Goal: Information Seeking & Learning: Find specific fact

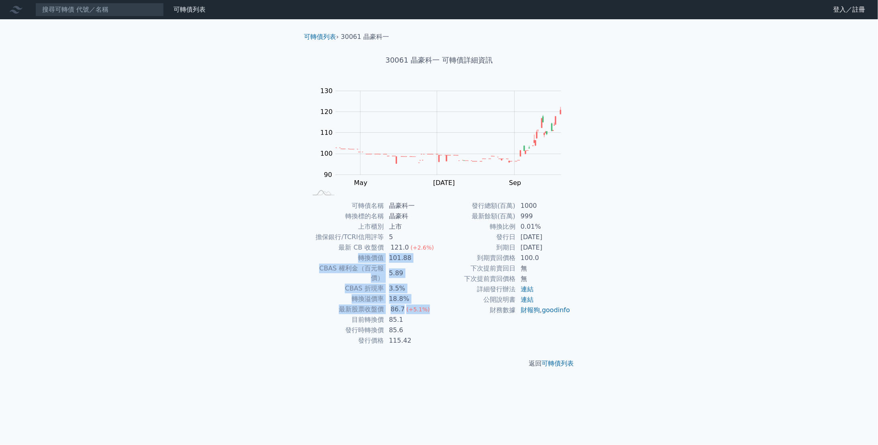
drag, startPoint x: 433, startPoint y: 248, endPoint x: 425, endPoint y: 296, distance: 49.0
click at [425, 296] on tbody "可轉債名稱 晶豪科一 轉換標的名稱 晶豪科 上市櫃別 上市 擔保銀行/TCRI信用評等 5 最新 CB 收盤價 121.0 (+2.6%) 轉換價值 101.…" at bounding box center [373, 273] width 132 height 145
click at [427, 304] on td "86.7 (+5.1%)" at bounding box center [411, 309] width 55 height 10
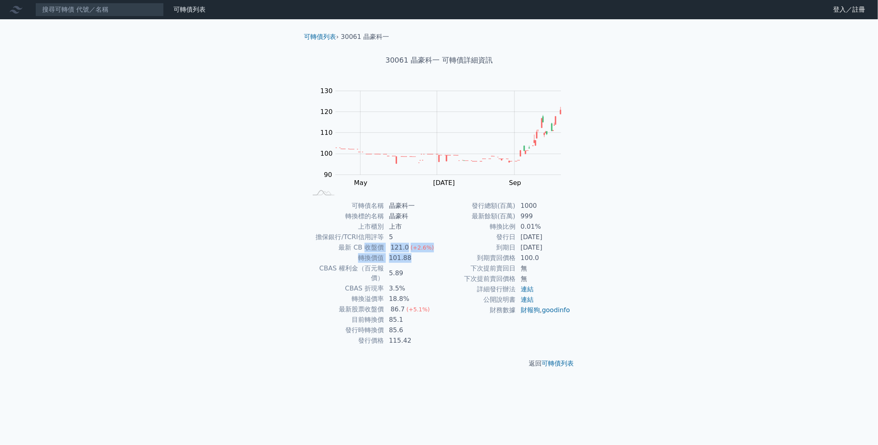
drag, startPoint x: 423, startPoint y: 258, endPoint x: 361, endPoint y: 248, distance: 63.0
click at [361, 248] on tbody "可轉債名稱 晶豪科一 轉換標的名稱 晶豪科 上市櫃別 上市 擔保銀行/TCRI信用評等 5 最新 CB 收盤價 121.0 (+2.6%) 轉換價值 101.…" at bounding box center [373, 273] width 132 height 145
drag, startPoint x: 361, startPoint y: 248, endPoint x: 324, endPoint y: 249, distance: 36.9
click at [324, 248] on td "最新 CB 收盤價" at bounding box center [345, 247] width 77 height 10
drag, startPoint x: 331, startPoint y: 246, endPoint x: 435, endPoint y: 256, distance: 104.5
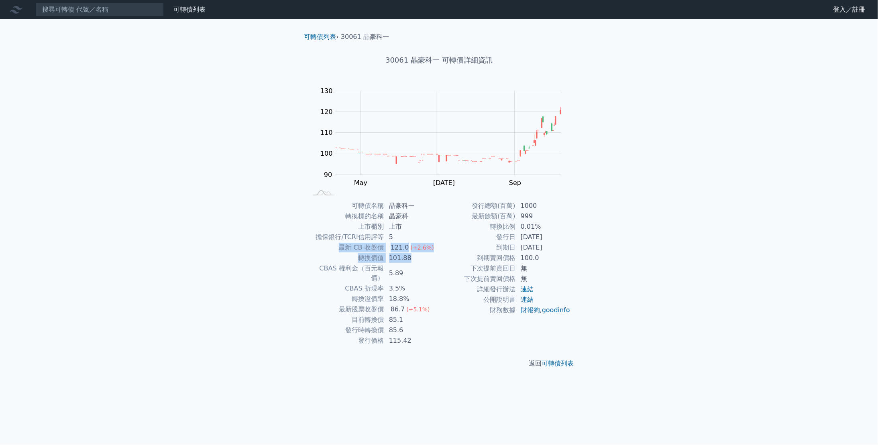
click at [435, 256] on tbody "可轉債名稱 晶豪科一 轉換標的名稱 晶豪科 上市櫃別 上市 擔保銀行/TCRI信用評等 5 最新 CB 收盤價 121.0 (+2.6%) 轉換價值 101.…" at bounding box center [373, 273] width 132 height 145
click at [435, 257] on td "101.88" at bounding box center [411, 258] width 55 height 10
click at [432, 258] on td "101.88" at bounding box center [411, 258] width 55 height 10
drag, startPoint x: 430, startPoint y: 258, endPoint x: 310, endPoint y: 251, distance: 120.2
click at [310, 251] on tbody "可轉債名稱 晶豪科一 轉換標的名稱 晶豪科 上市櫃別 上市 擔保銀行/TCRI信用評等 5 最新 CB 收盤價 121.0 (+2.6%) 轉換價值 101.…" at bounding box center [373, 273] width 132 height 145
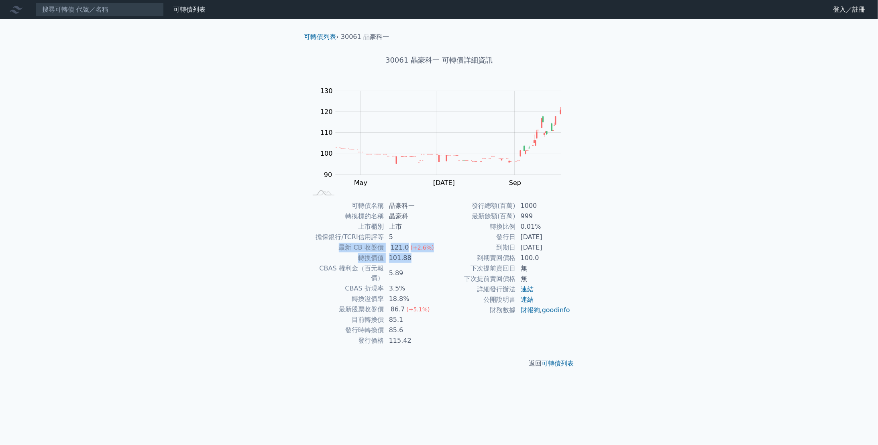
click at [310, 251] on td "最新 CB 收盤價" at bounding box center [345, 247] width 77 height 10
click at [339, 250] on td "最新 CB 收盤價" at bounding box center [345, 247] width 77 height 10
drag, startPoint x: 338, startPoint y: 250, endPoint x: 420, endPoint y: 258, distance: 81.9
click at [419, 258] on tbody "可轉債名稱 晶豪科一 轉換標的名稱 晶豪科 上市櫃別 上市 擔保銀行/TCRI信用評等 5 最新 CB 收盤價 121.0 (+2.6%) 轉換價值 101.…" at bounding box center [373, 273] width 132 height 145
click at [420, 258] on td "101.88" at bounding box center [411, 258] width 55 height 10
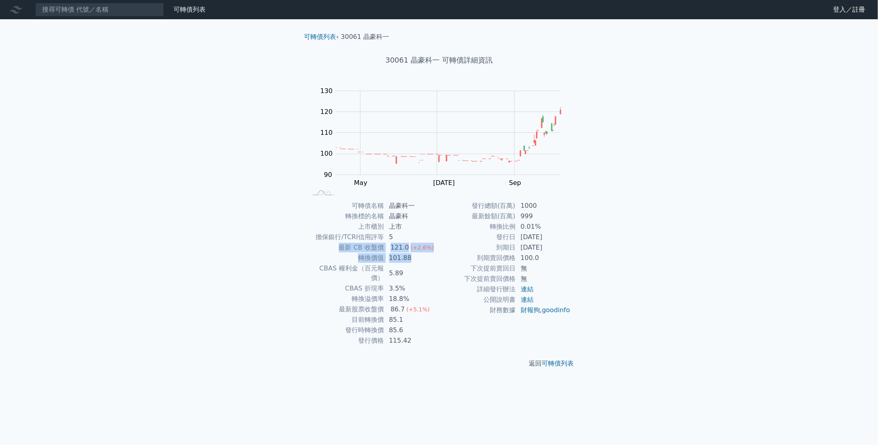
click at [420, 259] on td "101.88" at bounding box center [411, 258] width 55 height 10
click at [423, 260] on td "101.88" at bounding box center [411, 258] width 55 height 10
drag, startPoint x: 426, startPoint y: 260, endPoint x: 338, endPoint y: 247, distance: 88.5
click at [338, 247] on tbody "可轉債名稱 晶豪科一 轉換標的名稱 晶豪科 上市櫃別 上市 擔保銀行/TCRI信用評等 5 最新 CB 收盤價 121.0 (+2.6%) 轉換價值 101.…" at bounding box center [373, 273] width 132 height 145
click at [338, 247] on td "最新 CB 收盤價" at bounding box center [345, 247] width 77 height 10
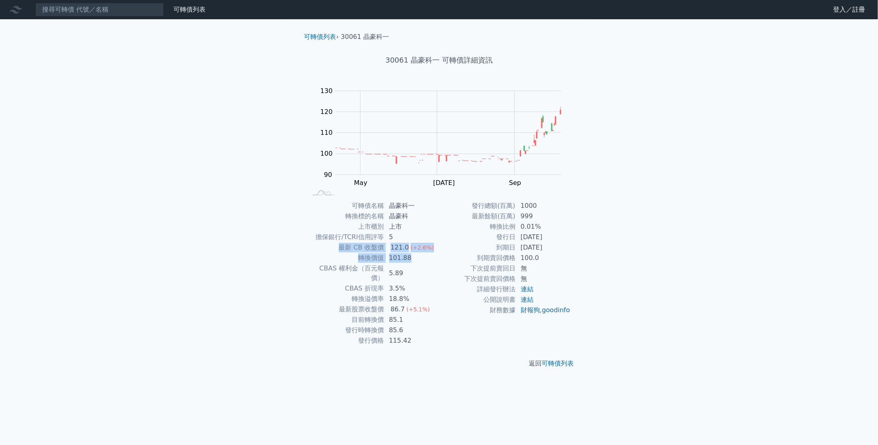
click at [336, 246] on td "最新 CB 收盤價" at bounding box center [345, 247] width 77 height 10
drag, startPoint x: 335, startPoint y: 246, endPoint x: 421, endPoint y: 260, distance: 86.6
click at [421, 260] on tbody "可轉債名稱 晶豪科一 轉換標的名稱 晶豪科 上市櫃別 上市 擔保銀行/TCRI信用評等 5 最新 CB 收盤價 121.0 (+2.6%) 轉換價值 101.…" at bounding box center [373, 273] width 132 height 145
click at [421, 260] on td "101.88" at bounding box center [411, 258] width 55 height 10
click at [420, 256] on td "101.88" at bounding box center [411, 258] width 55 height 10
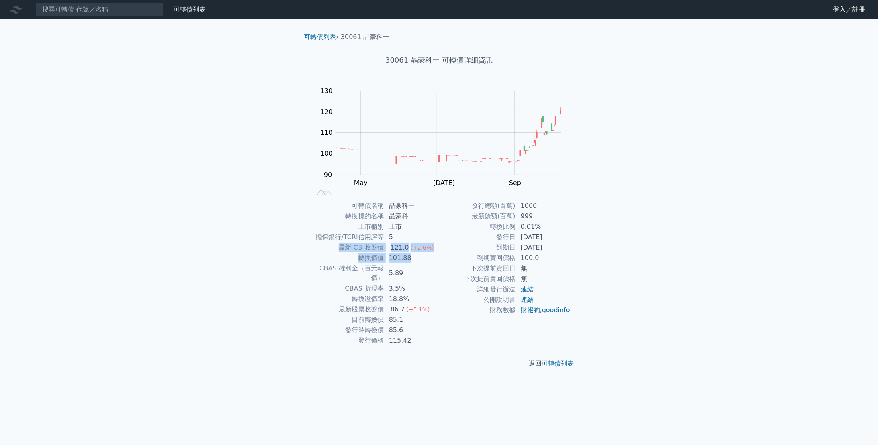
click at [420, 260] on td "101.88" at bounding box center [411, 258] width 55 height 10
drag, startPoint x: 415, startPoint y: 262, endPoint x: 316, endPoint y: 254, distance: 99.9
click at [316, 254] on tr "轉換價值 101.88" at bounding box center [373, 258] width 132 height 10
drag, startPoint x: 316, startPoint y: 254, endPoint x: 288, endPoint y: 255, distance: 28.1
click at [288, 255] on div "可轉債列表 › 30061 晶豪科一 30061 晶豪科一 可轉債詳細資訊 Zoom Out 100 85 90 95 100 140 110 130 120…" at bounding box center [439, 200] width 308 height 362
